Goal: Transaction & Acquisition: Purchase product/service

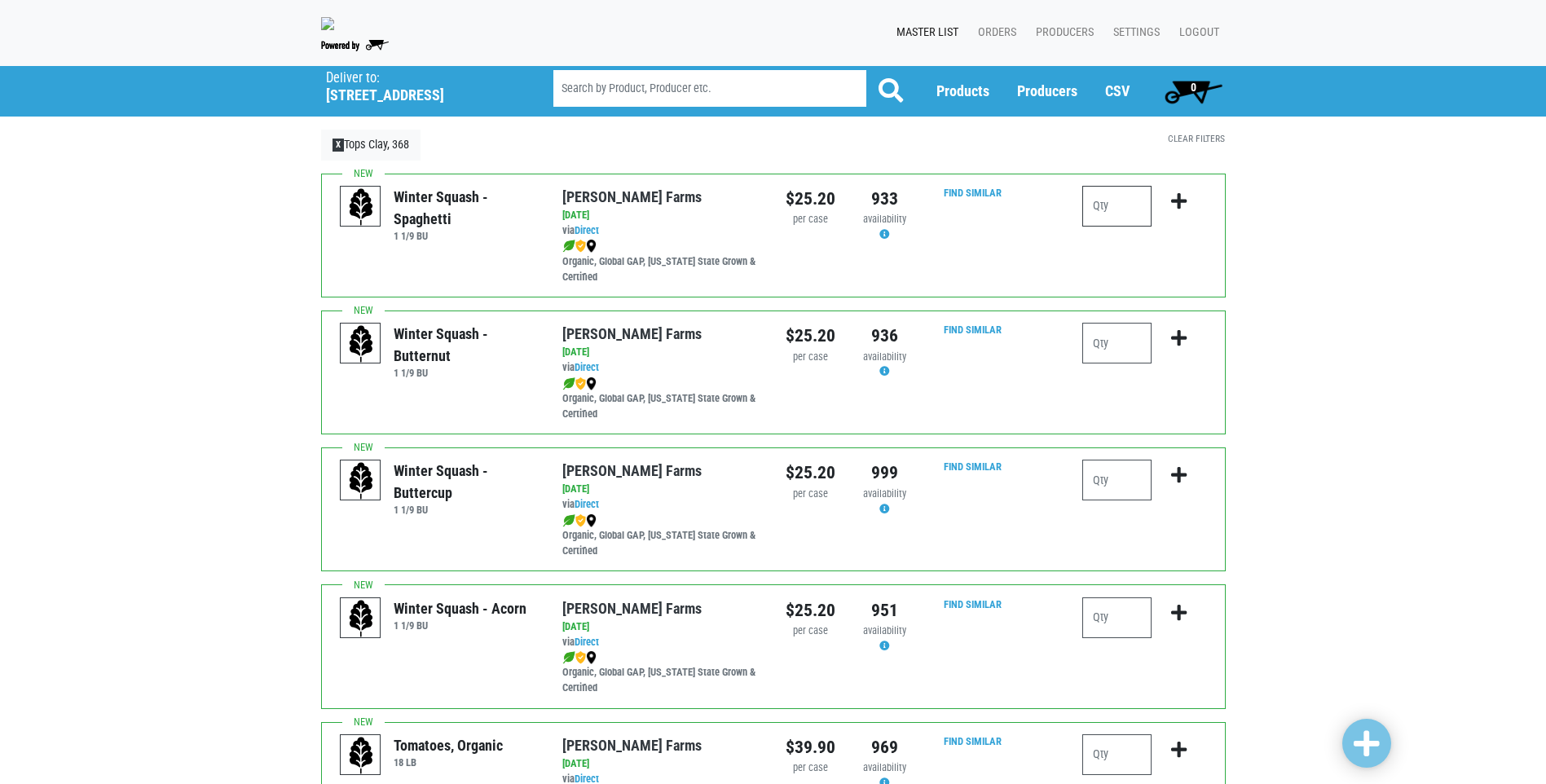
click at [1123, 195] on input "number" at bounding box center [1117, 206] width 69 height 41
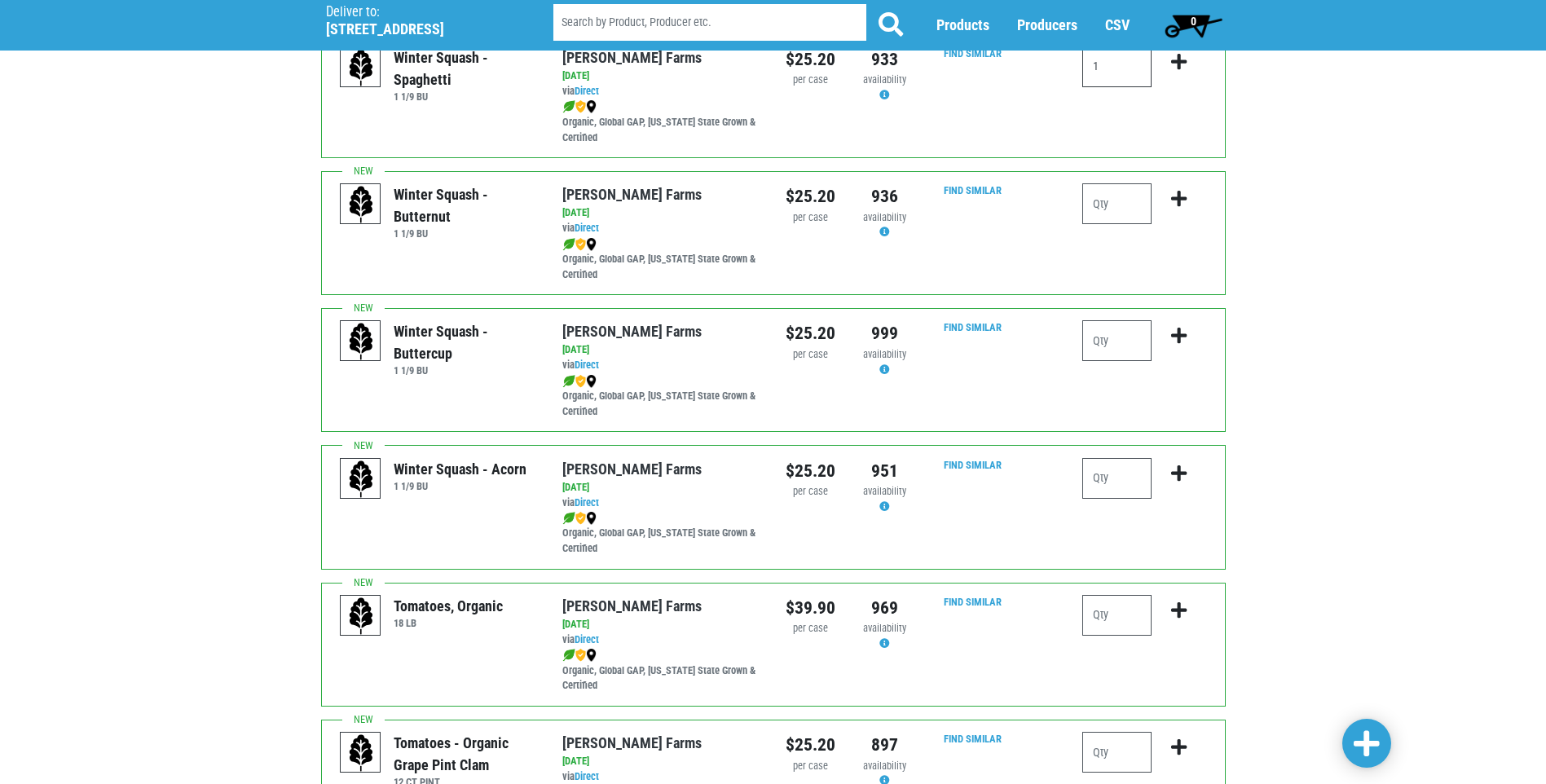
scroll to position [163, 0]
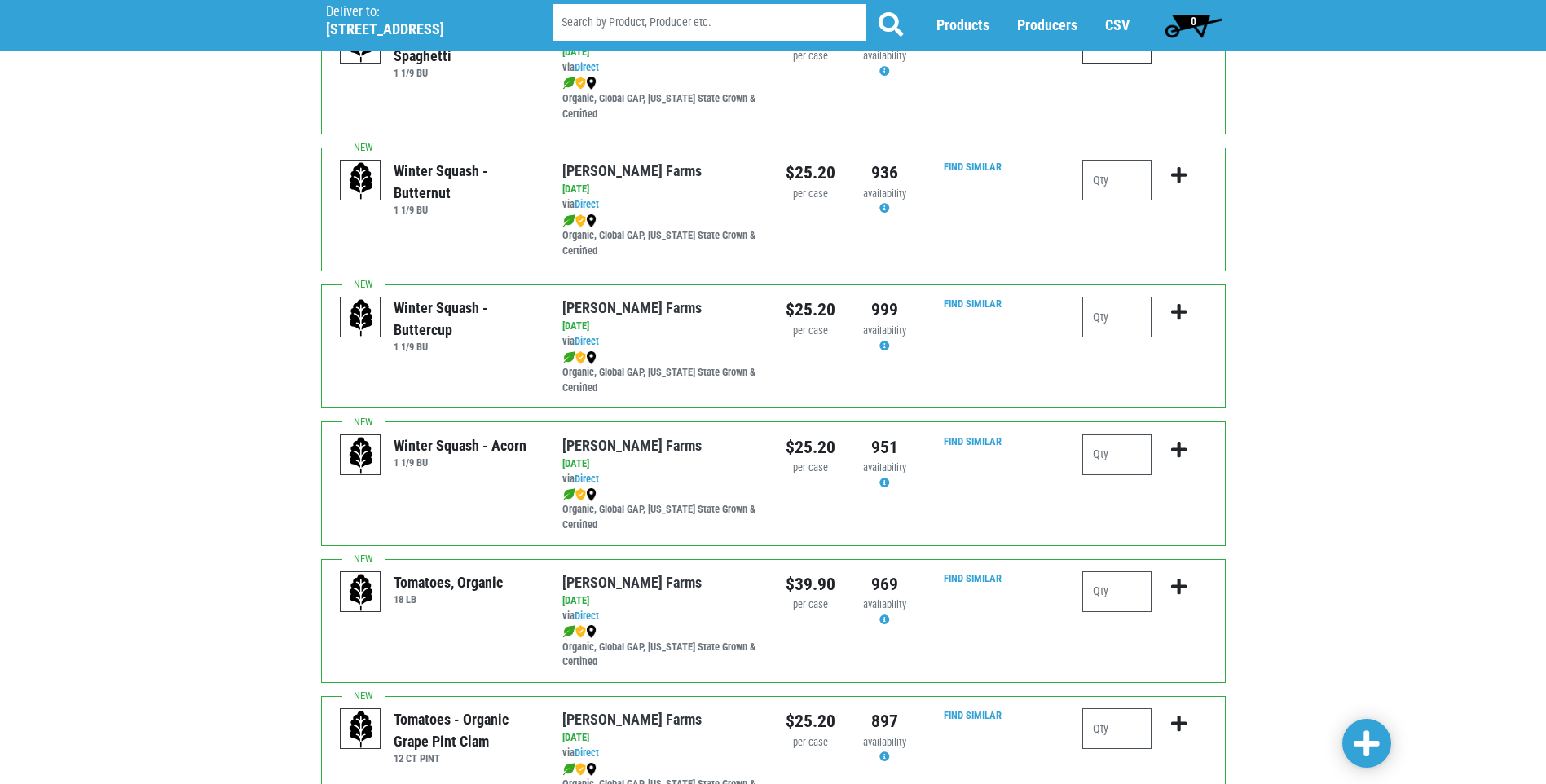
type input "1"
click at [1099, 437] on input "number" at bounding box center [1117, 454] width 69 height 41
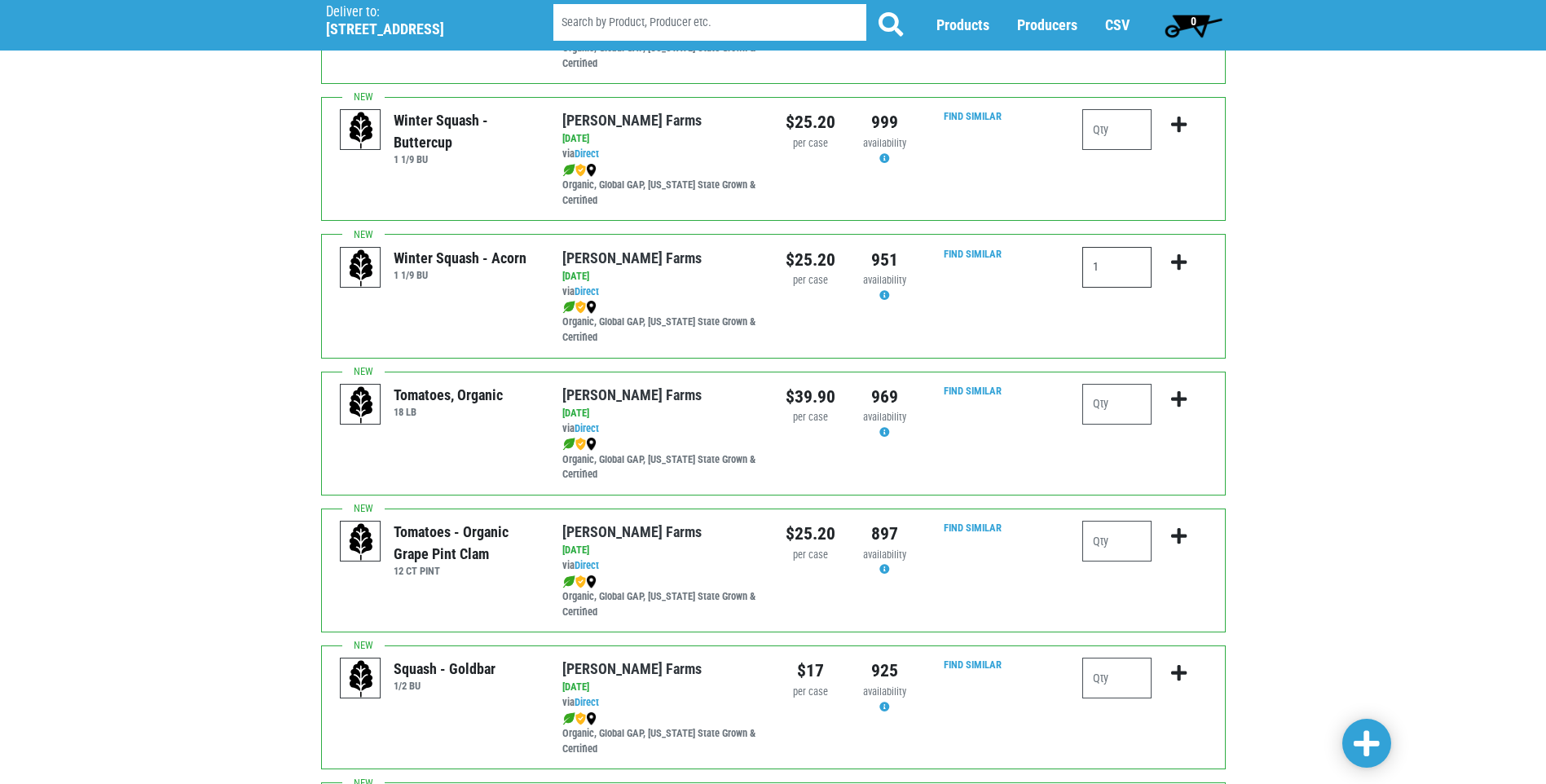
scroll to position [408, 0]
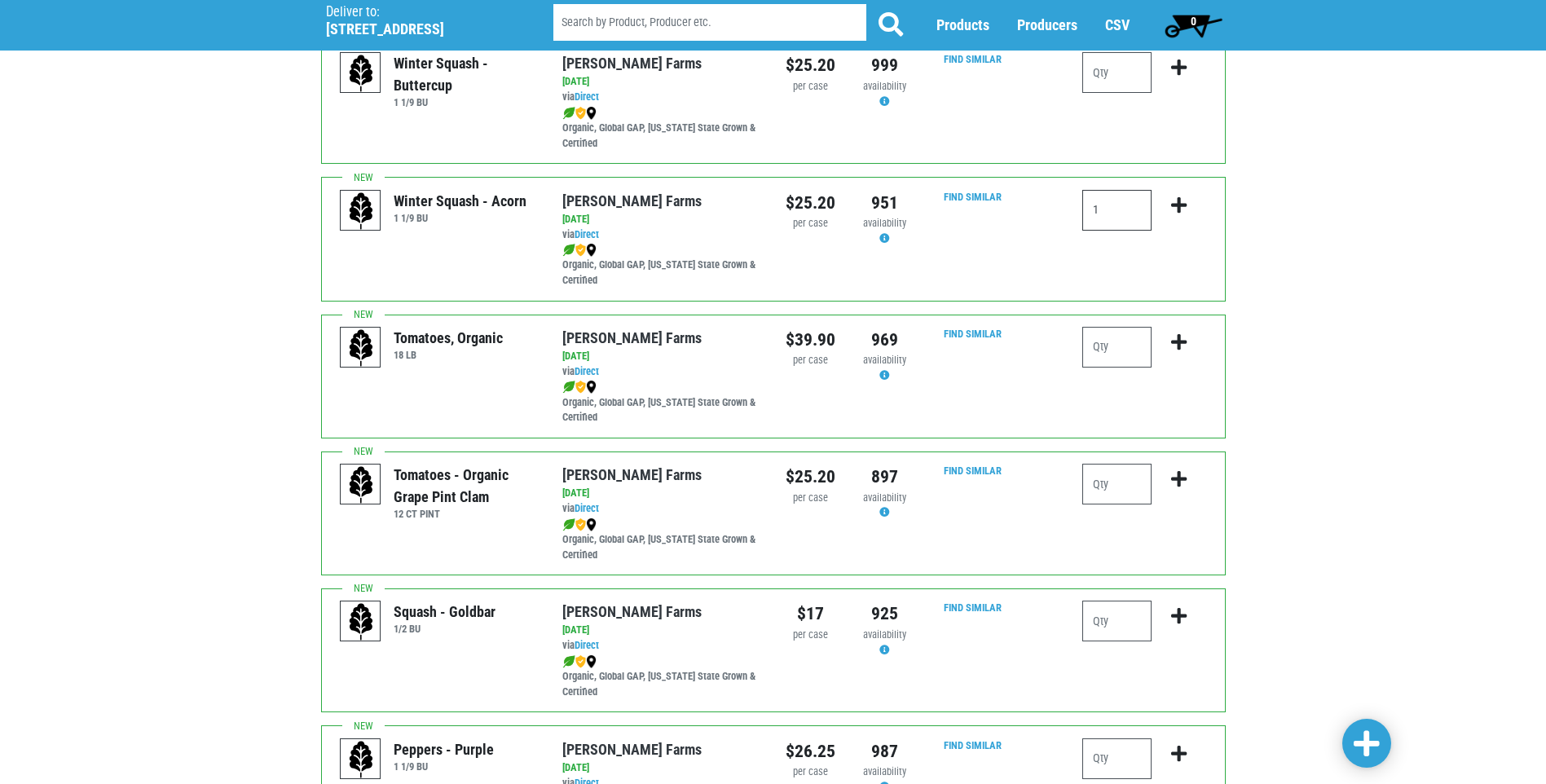
type input "1"
click at [1109, 622] on input "number" at bounding box center [1117, 621] width 69 height 41
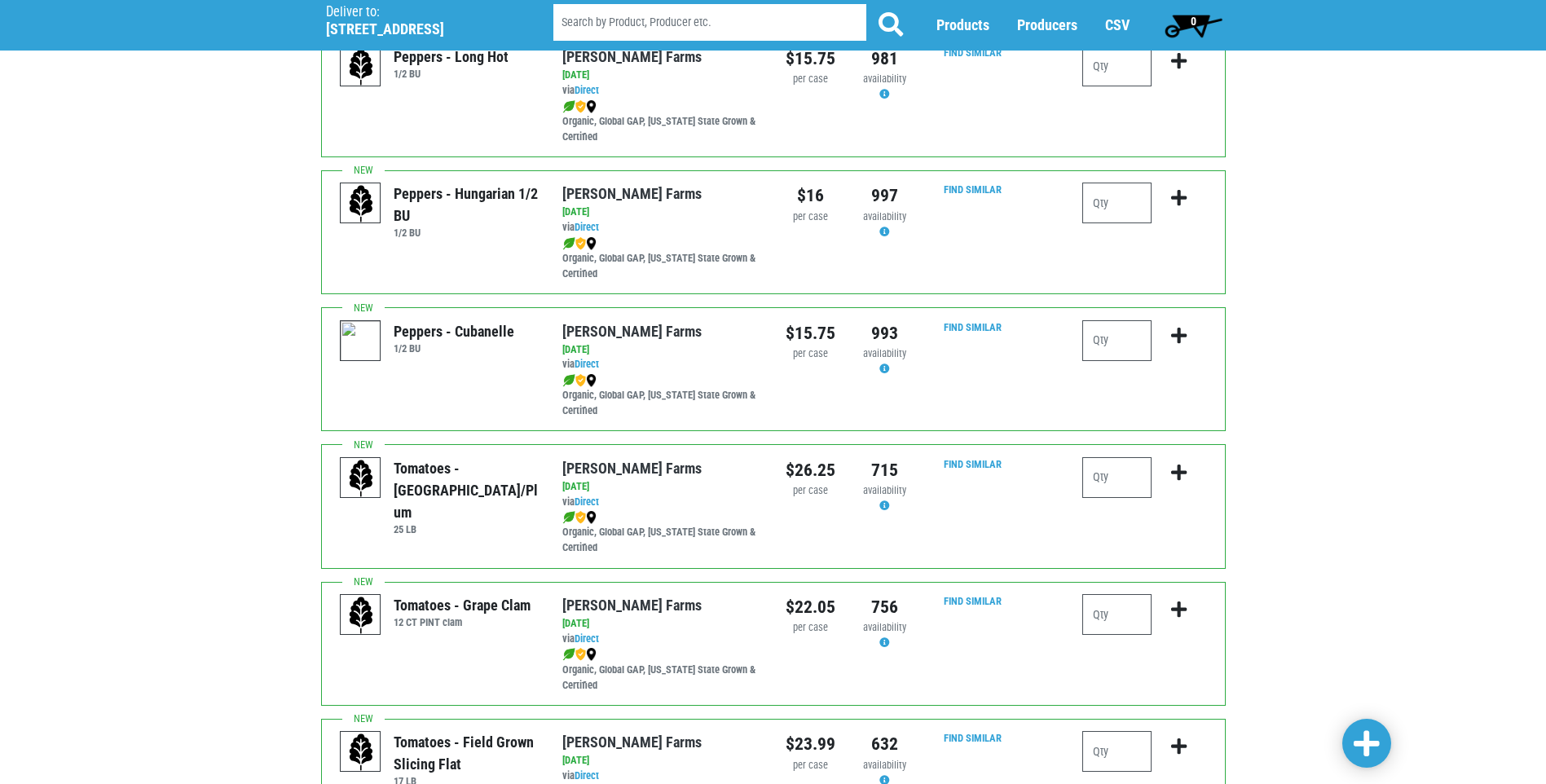
scroll to position [1385, 0]
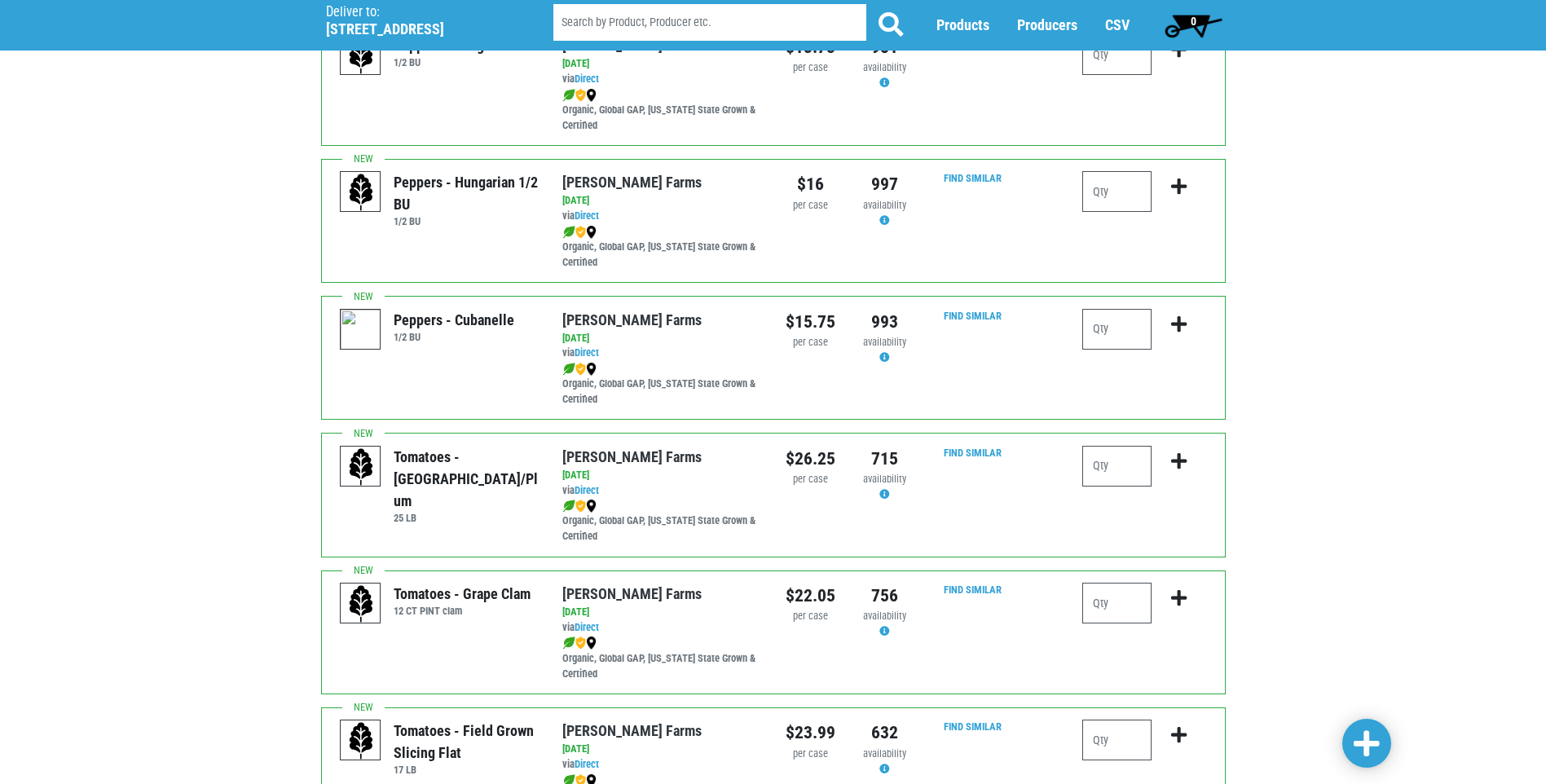
type input "1"
click at [1107, 467] on input "number" at bounding box center [1117, 466] width 69 height 41
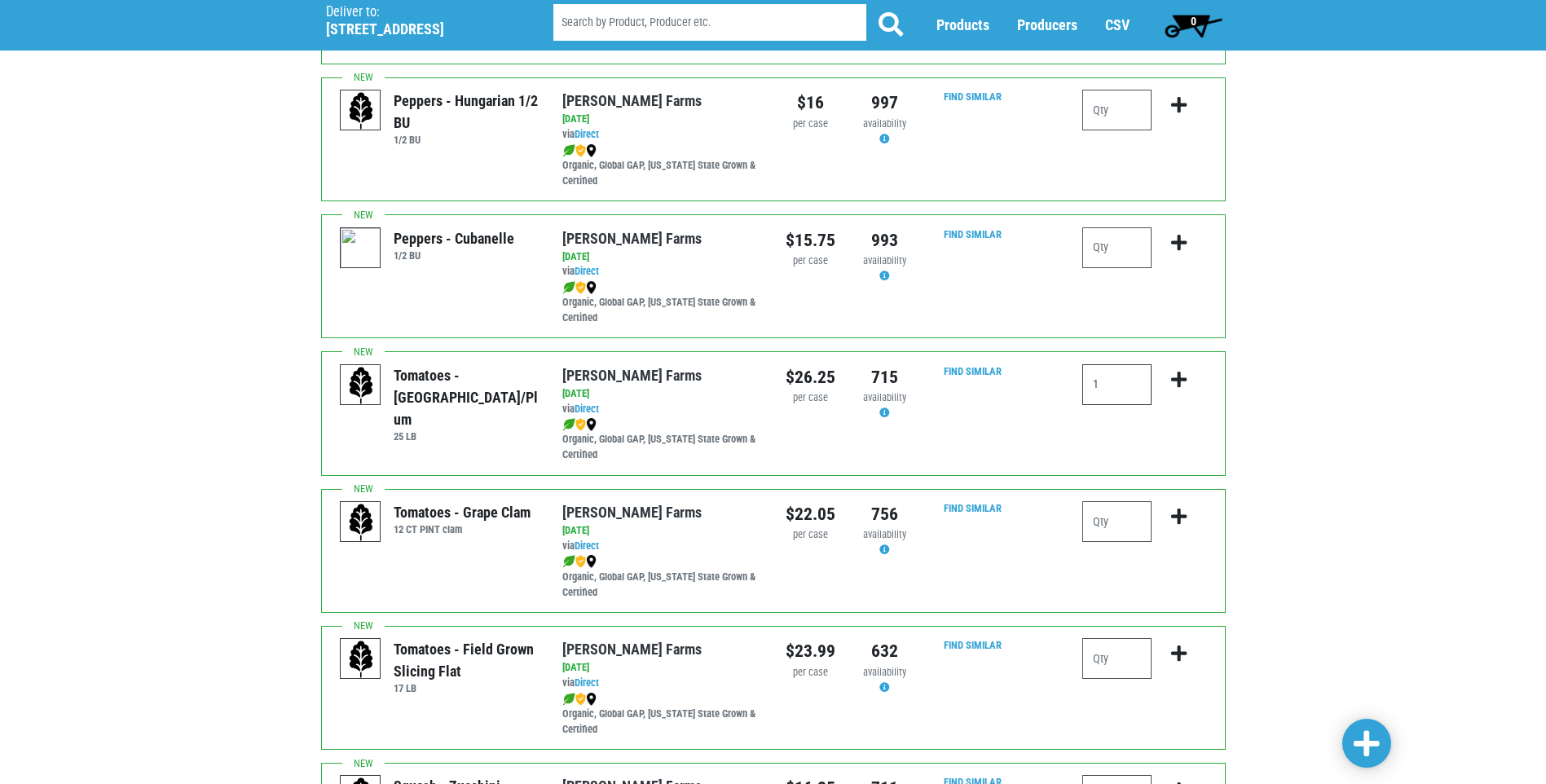
type input "1"
click at [1113, 642] on input "number" at bounding box center [1117, 658] width 69 height 41
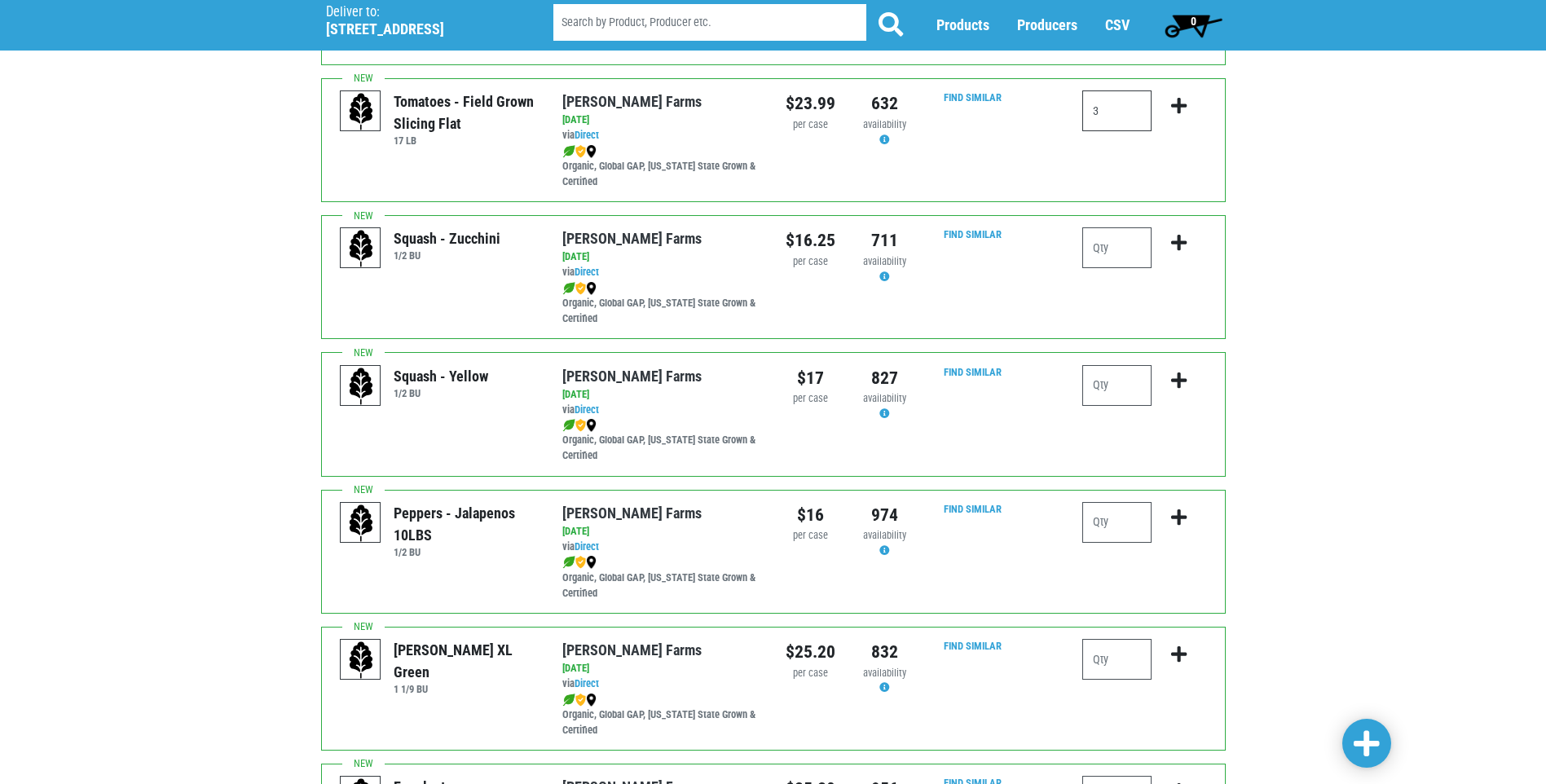
scroll to position [2200, 0]
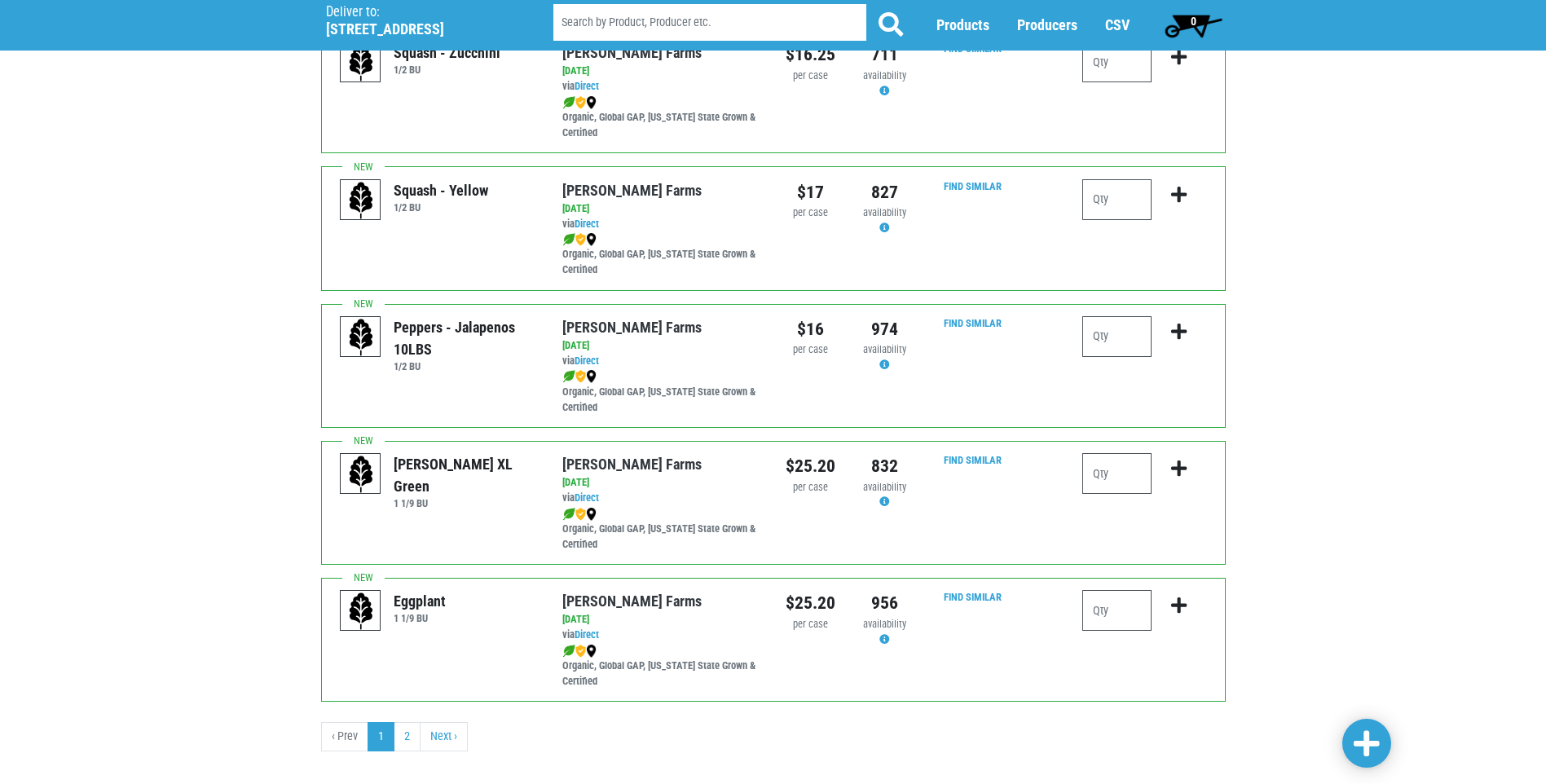
type input "3"
click at [1124, 610] on input "number" at bounding box center [1117, 610] width 69 height 41
type input "1"
click at [1379, 751] on span at bounding box center [1367, 743] width 26 height 30
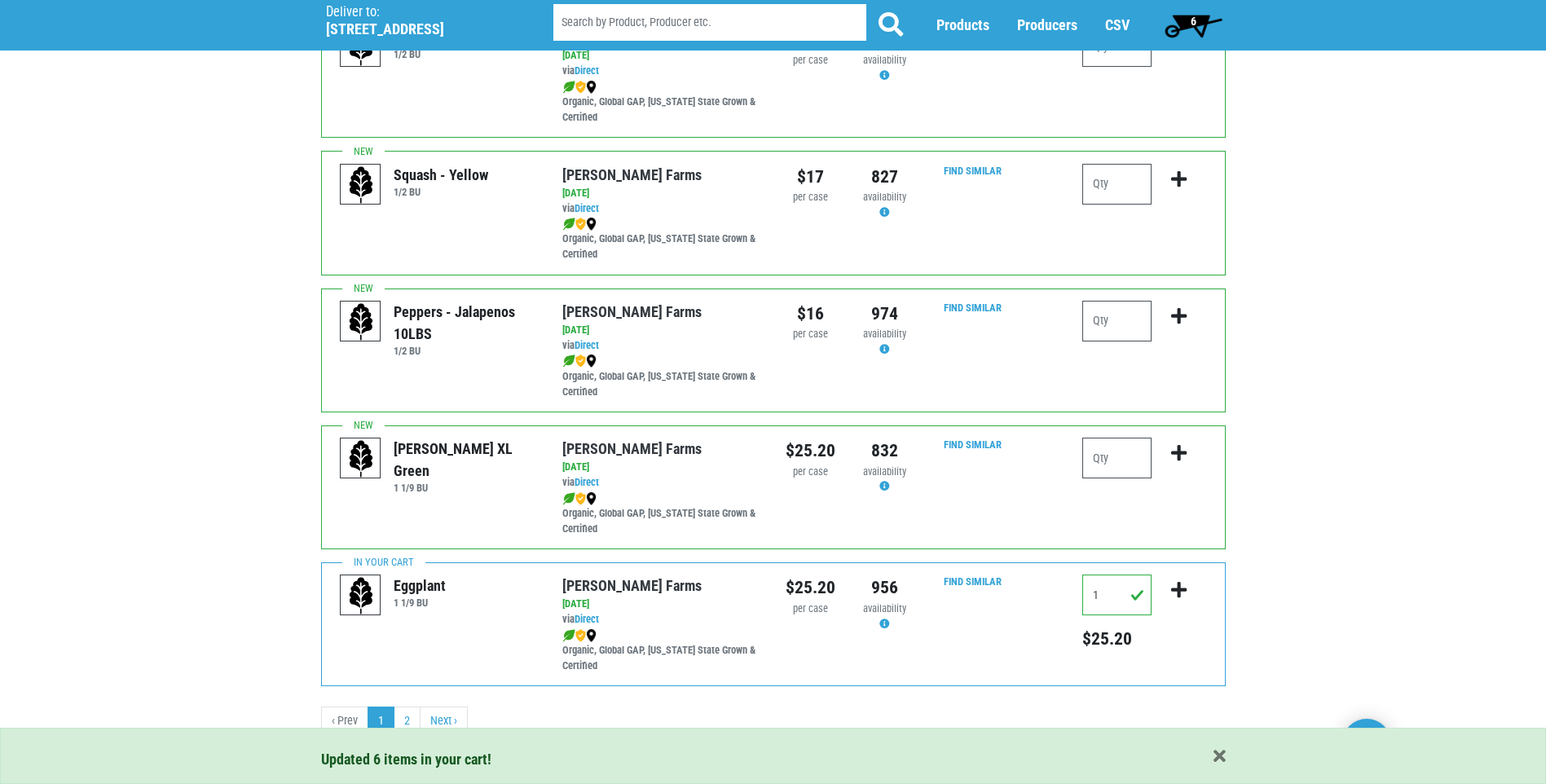
scroll to position [2221, 0]
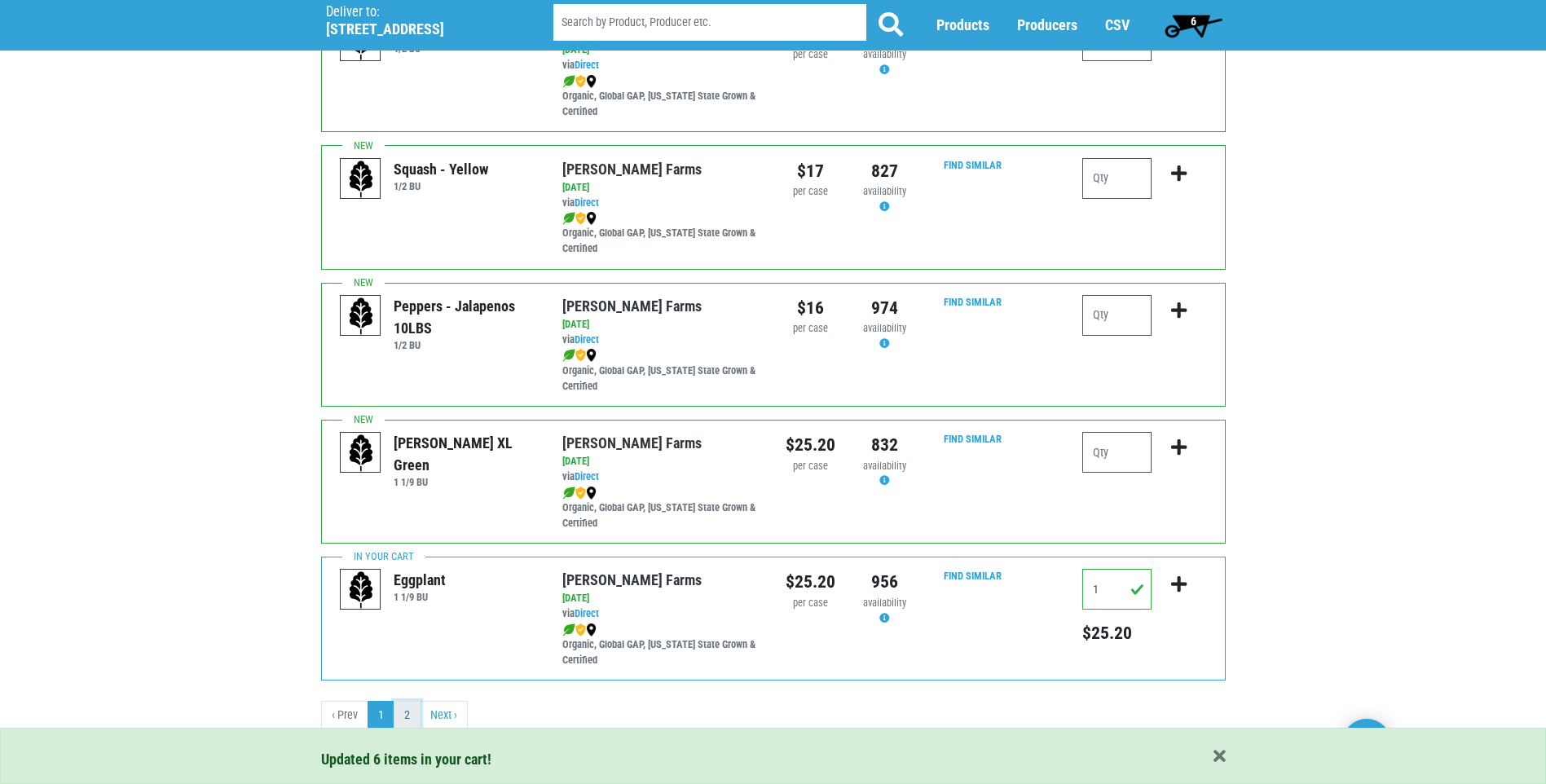
click at [403, 716] on link "2" at bounding box center [407, 715] width 27 height 30
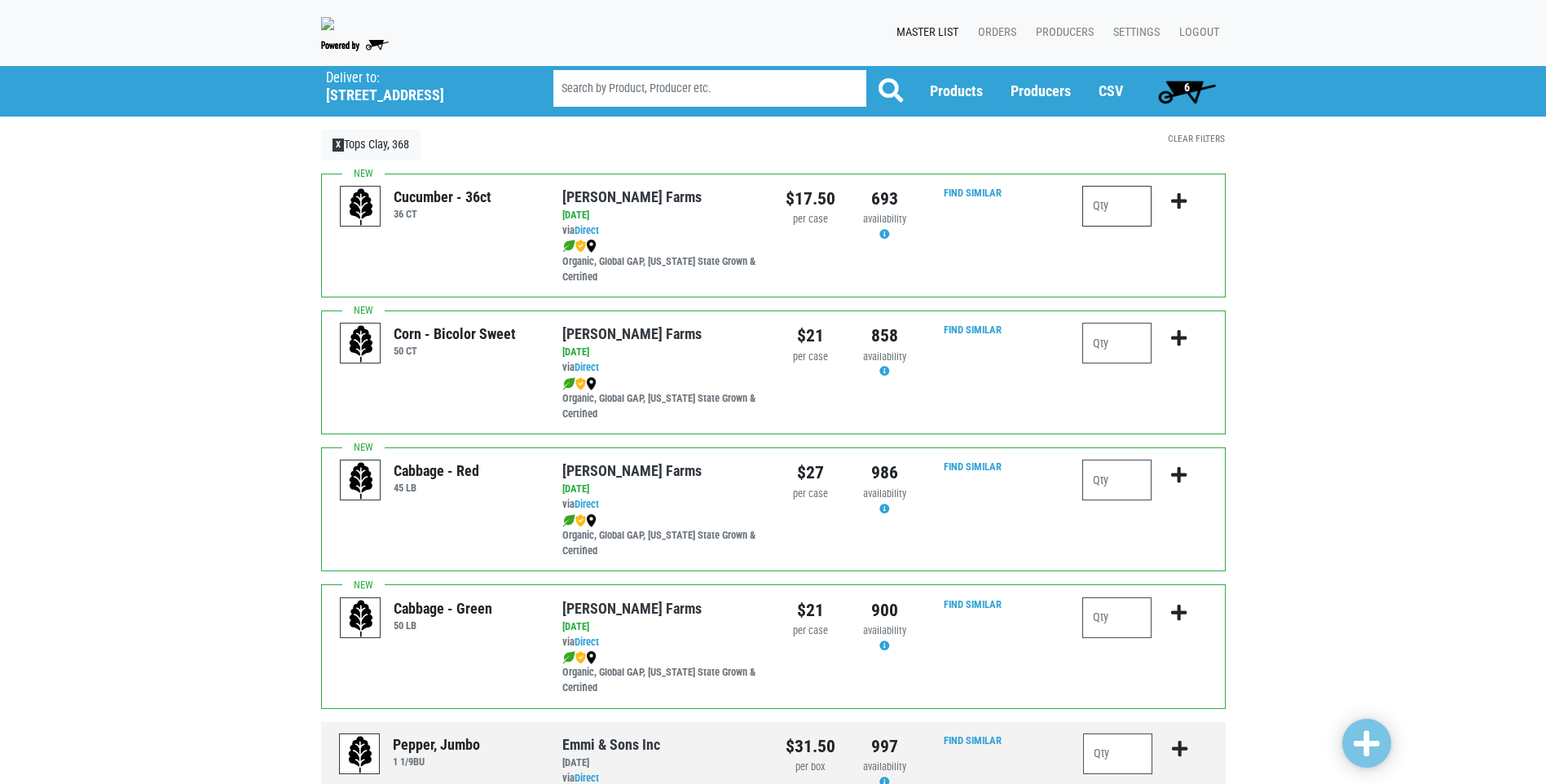
click at [1113, 200] on input "number" at bounding box center [1117, 206] width 69 height 41
click at [1118, 607] on input "number" at bounding box center [1117, 617] width 69 height 41
type input "1"
click at [1122, 352] on input "number" at bounding box center [1117, 343] width 69 height 41
type input "3"
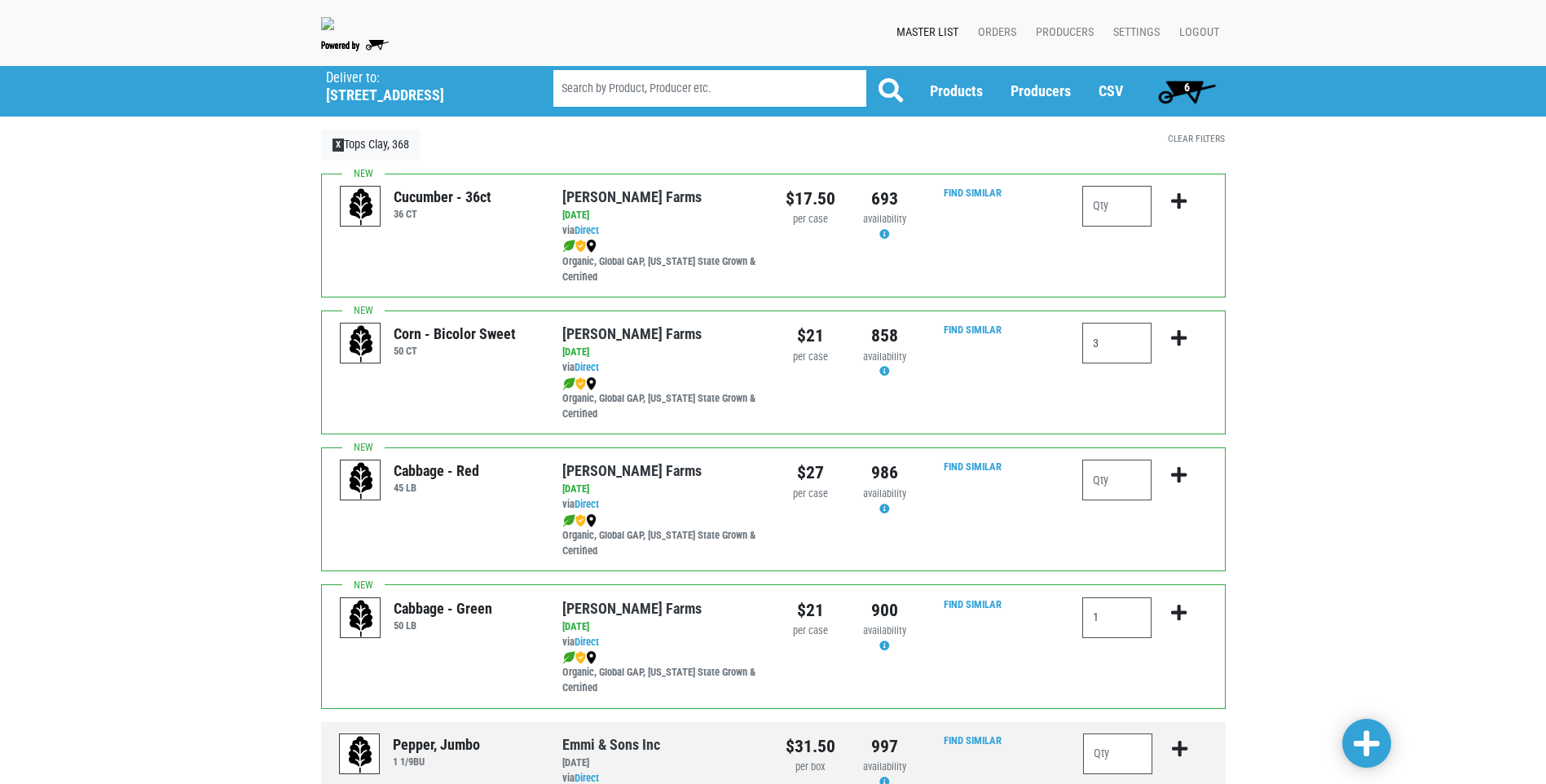
click at [1373, 741] on span at bounding box center [1367, 743] width 26 height 30
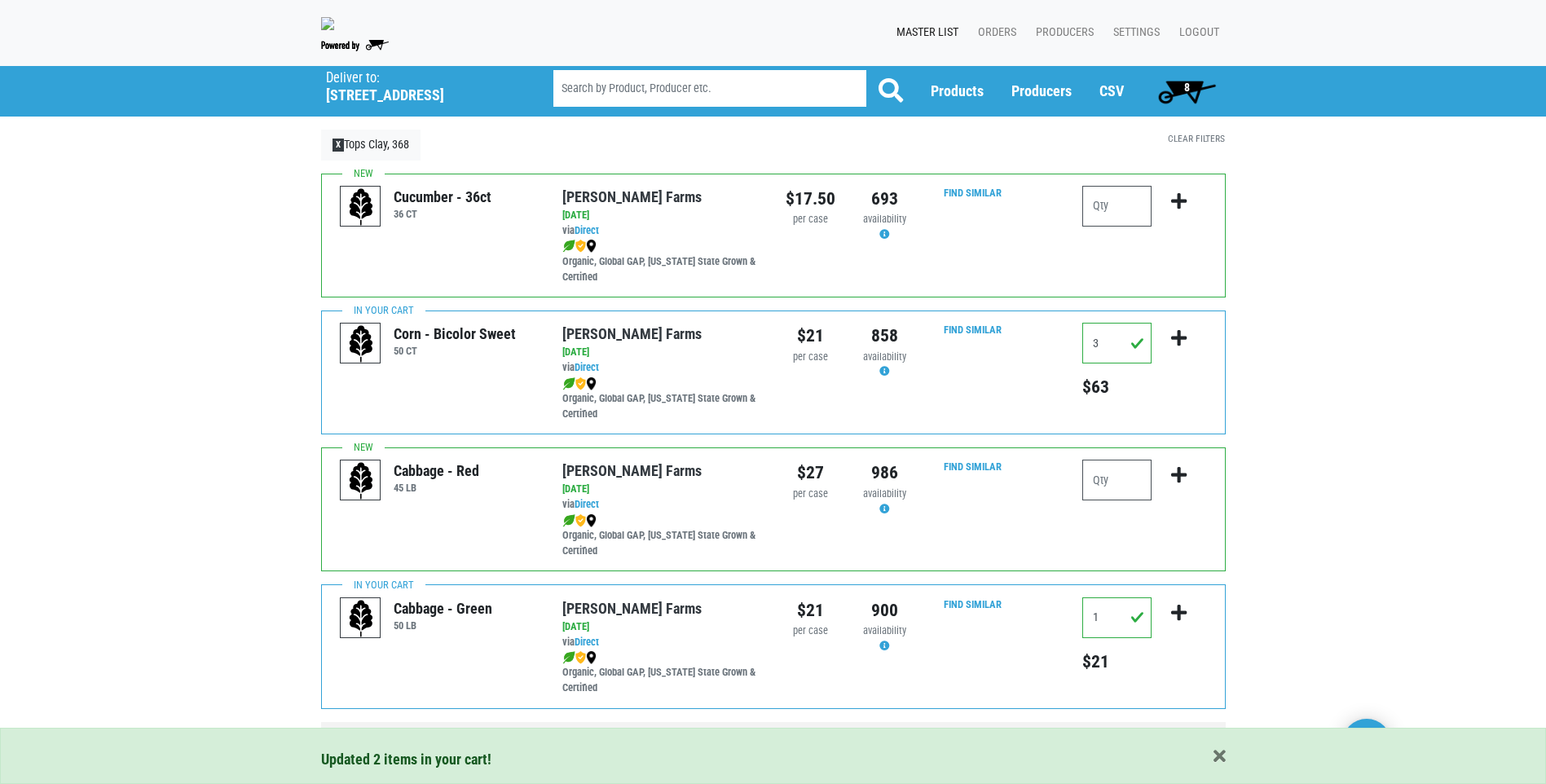
click at [1190, 98] on span "8" at bounding box center [1187, 91] width 73 height 33
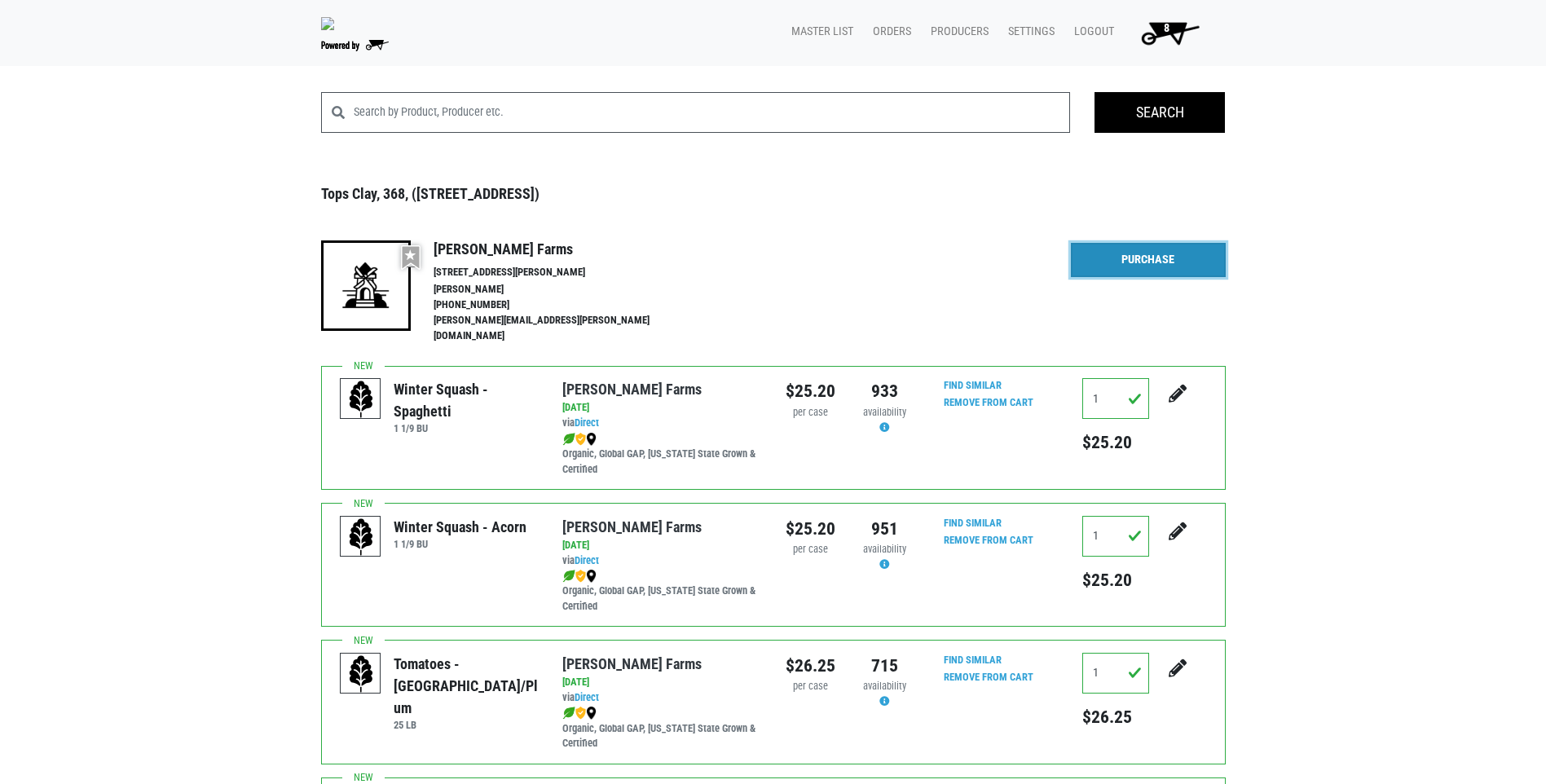
click at [1099, 270] on link "Purchase" at bounding box center [1148, 260] width 155 height 34
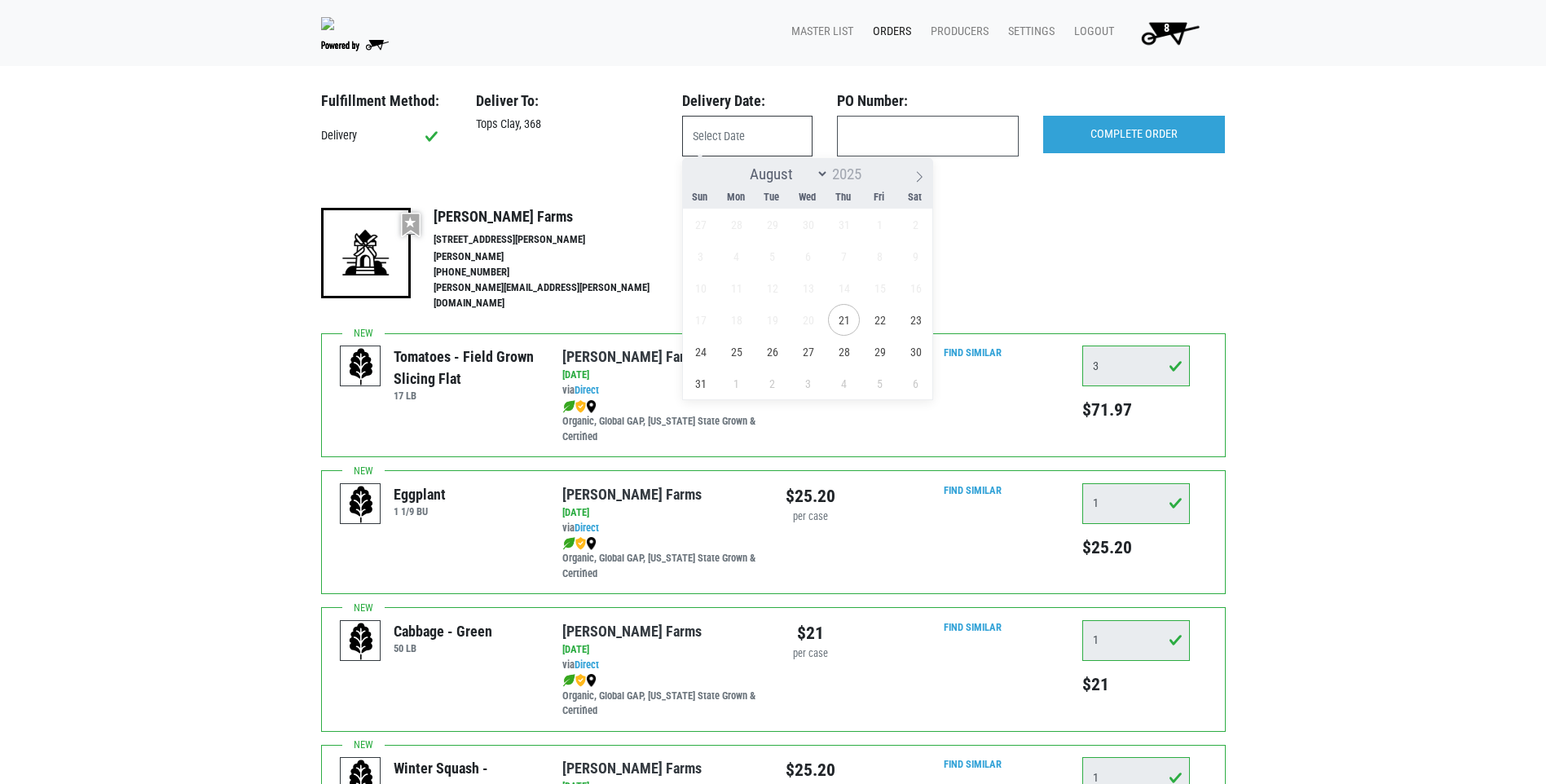
click at [784, 133] on input "text" at bounding box center [747, 136] width 130 height 41
click at [877, 315] on span "22" at bounding box center [880, 320] width 32 height 32
type input "[DATE]"
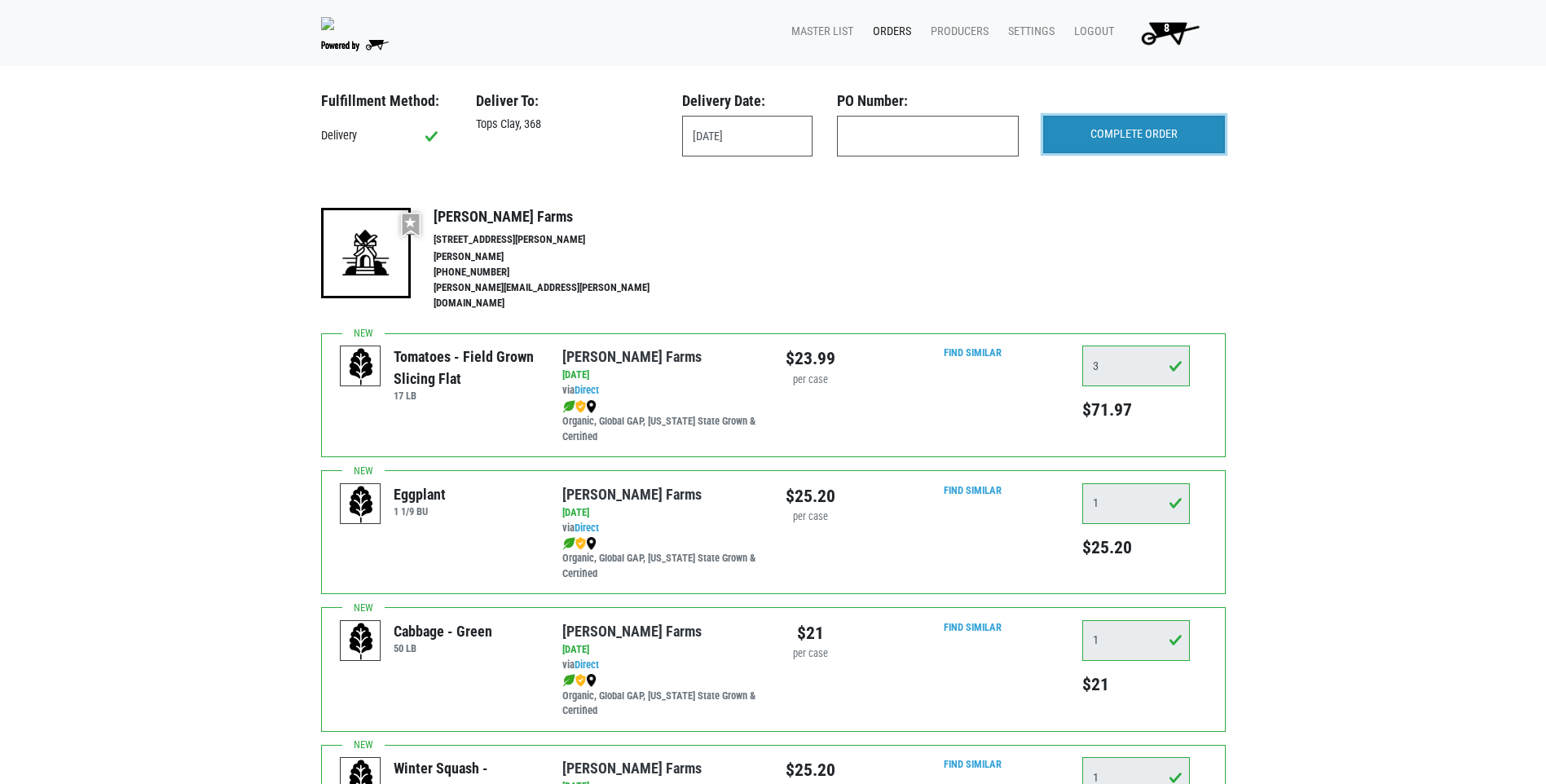
click at [1142, 123] on input "COMPLETE ORDER" at bounding box center [1134, 134] width 182 height 37
